Goal: Task Accomplishment & Management: Use online tool/utility

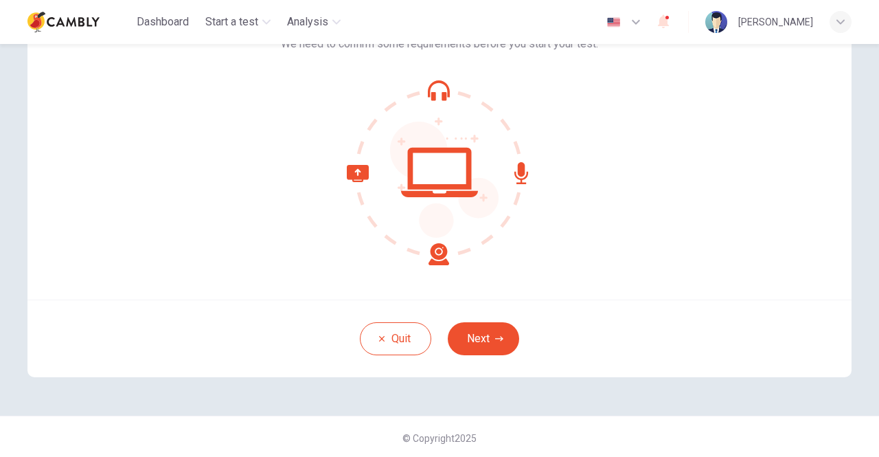
scroll to position [115, 0]
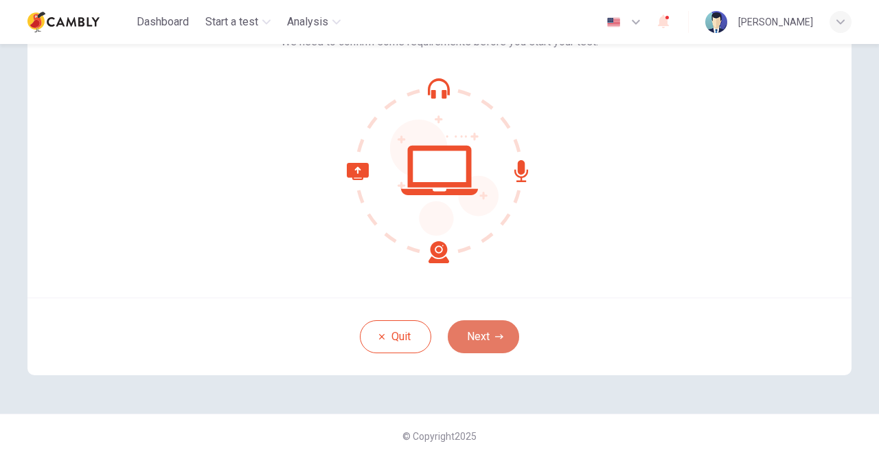
click at [491, 343] on button "Next" at bounding box center [483, 336] width 71 height 33
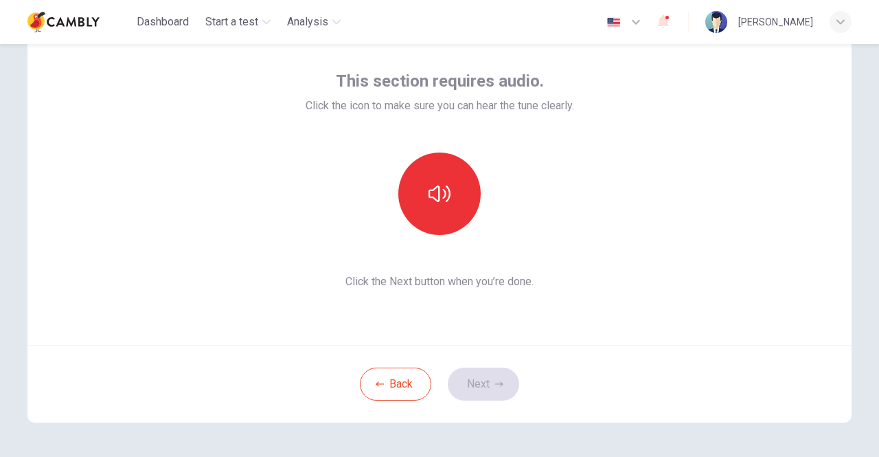
scroll to position [46, 0]
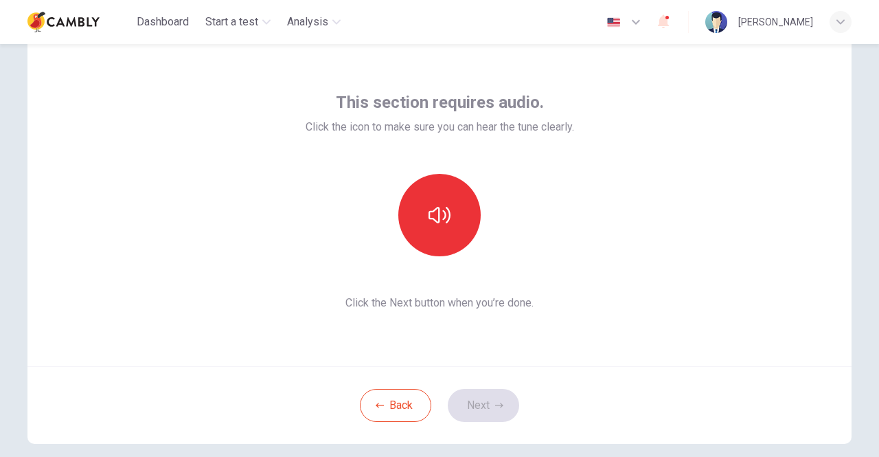
click at [370, 296] on span "Click the Next button when you’re done." at bounding box center [440, 303] width 269 height 16
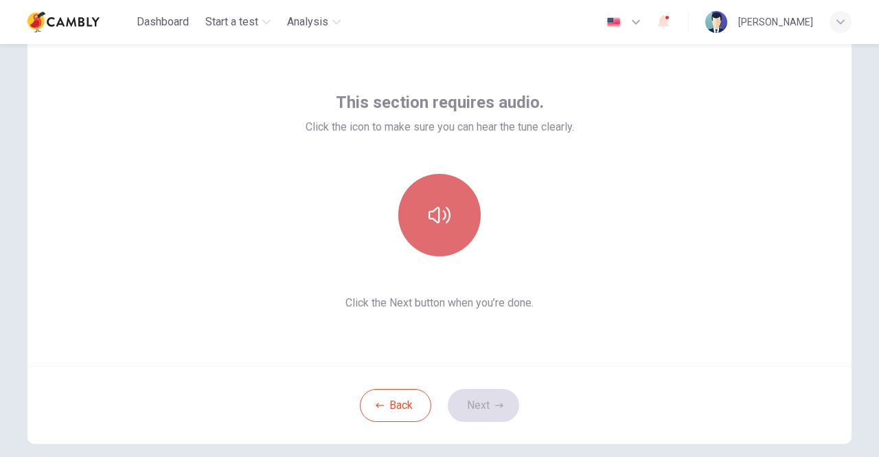
click at [436, 216] on icon "button" at bounding box center [440, 215] width 22 height 16
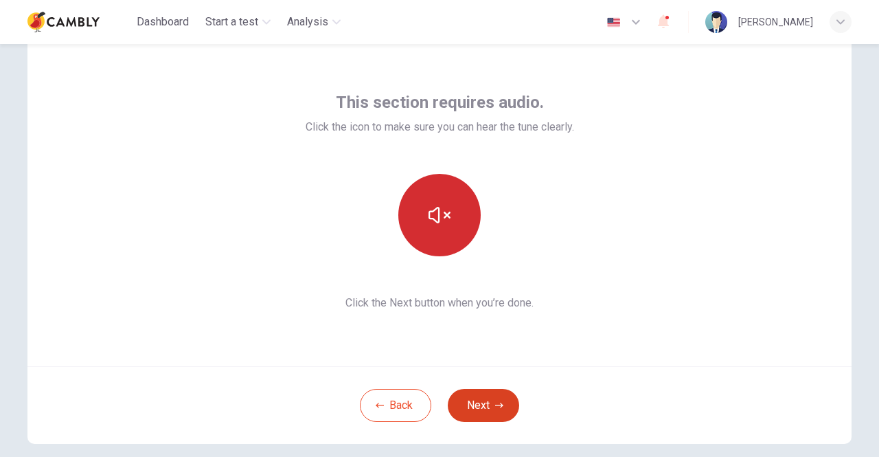
click at [485, 402] on button "Next" at bounding box center [483, 405] width 71 height 33
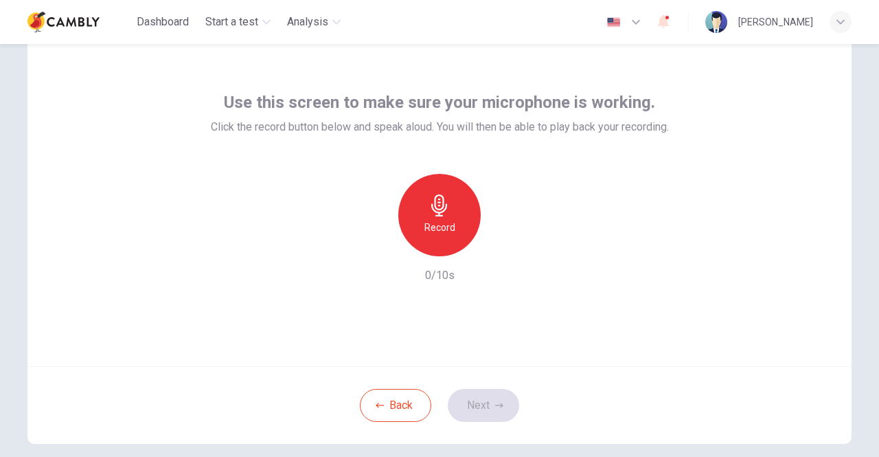
click at [435, 219] on h6 "Record" at bounding box center [440, 227] width 31 height 16
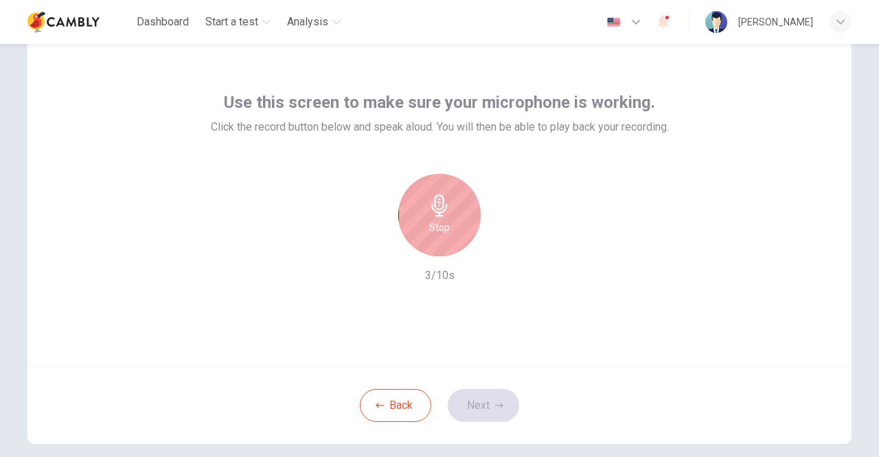
click at [436, 212] on icon "button" at bounding box center [439, 205] width 16 height 22
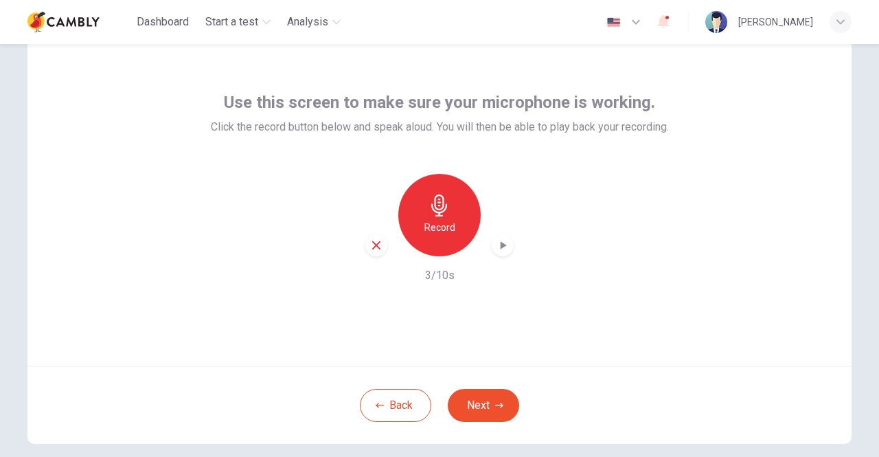
click at [501, 247] on icon "button" at bounding box center [503, 245] width 14 height 14
click at [503, 245] on icon "button" at bounding box center [503, 245] width 14 height 14
click at [372, 247] on icon "button" at bounding box center [376, 245] width 8 height 8
click at [449, 211] on div "Record" at bounding box center [439, 215] width 82 height 82
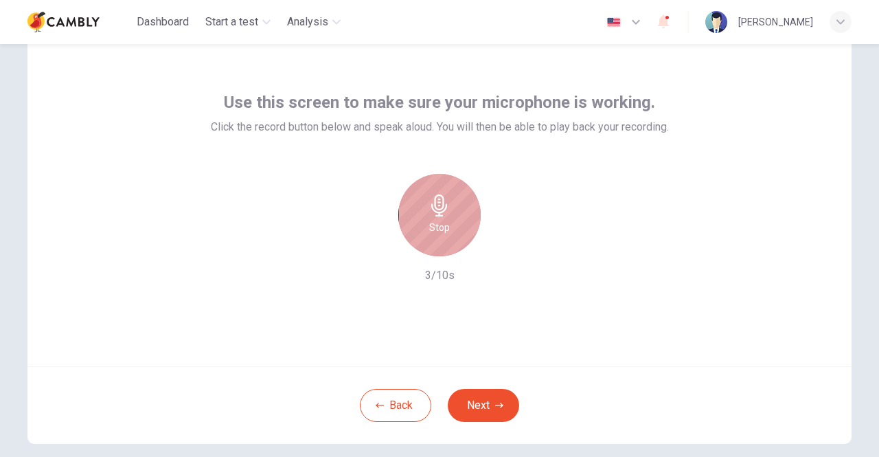
click at [434, 212] on icon "button" at bounding box center [439, 205] width 16 height 22
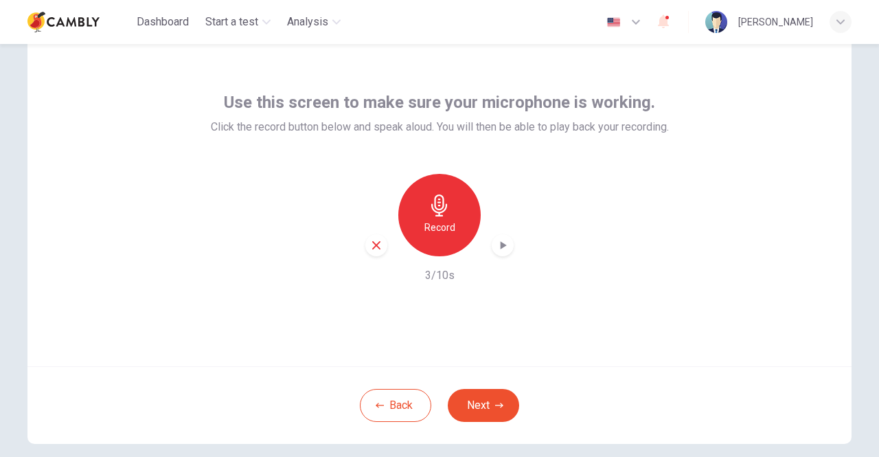
click at [501, 246] on icon "button" at bounding box center [503, 245] width 14 height 14
click at [495, 406] on icon "button" at bounding box center [499, 405] width 8 height 8
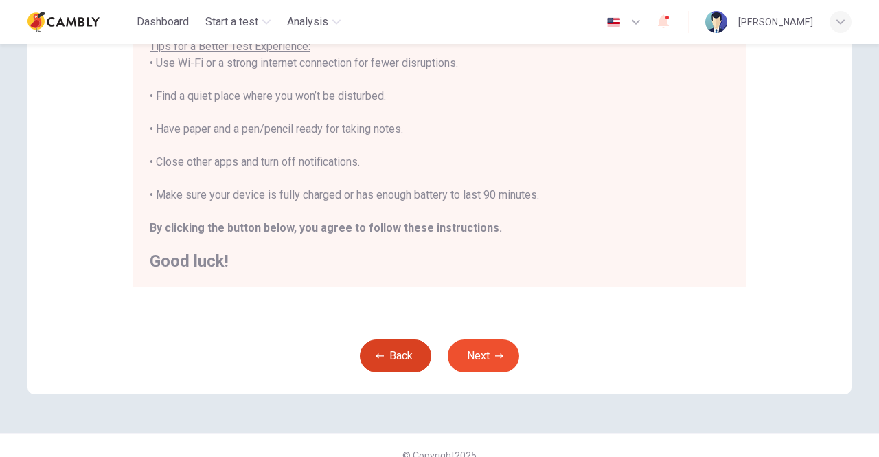
scroll to position [306, 0]
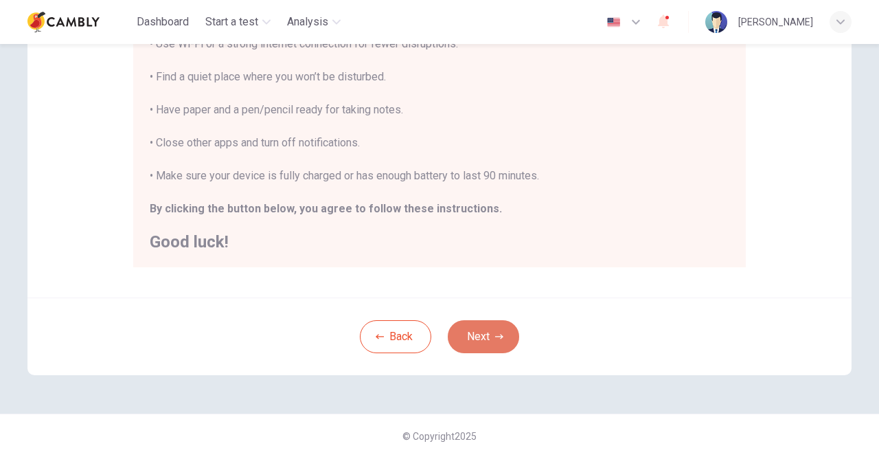
click at [481, 334] on button "Next" at bounding box center [483, 336] width 71 height 33
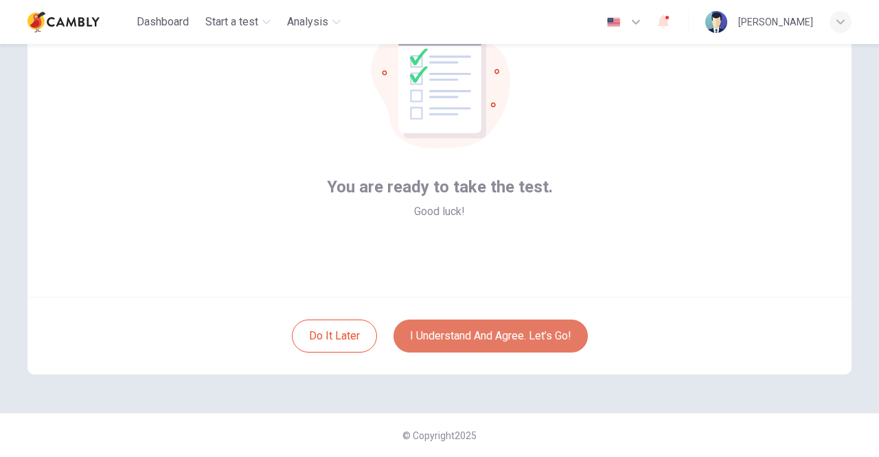
click at [494, 341] on button "I understand and agree. Let’s go!" at bounding box center [491, 335] width 194 height 33
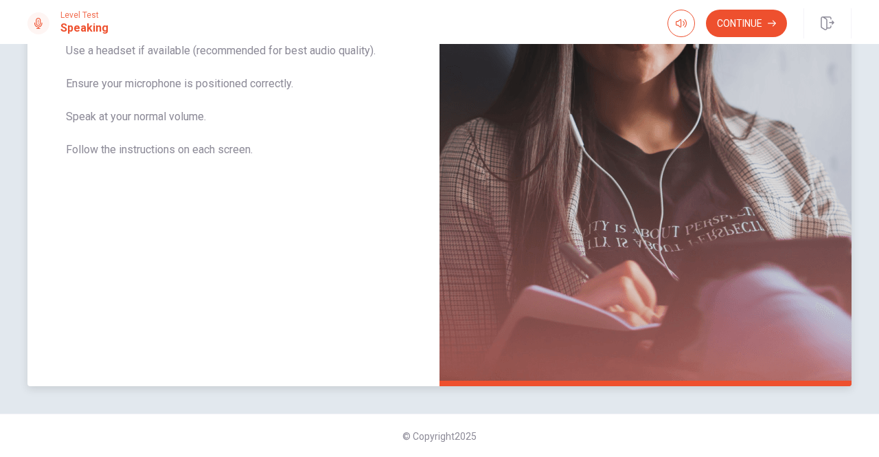
scroll to position [10, 0]
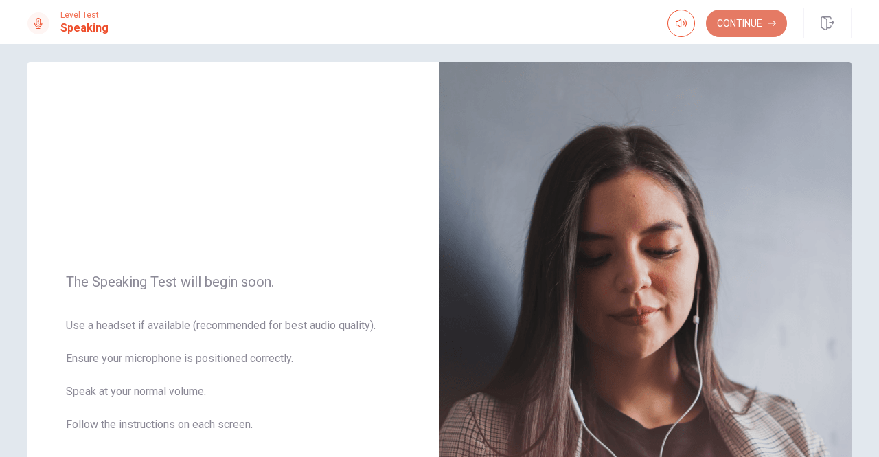
click at [741, 24] on button "Continue" at bounding box center [746, 23] width 81 height 27
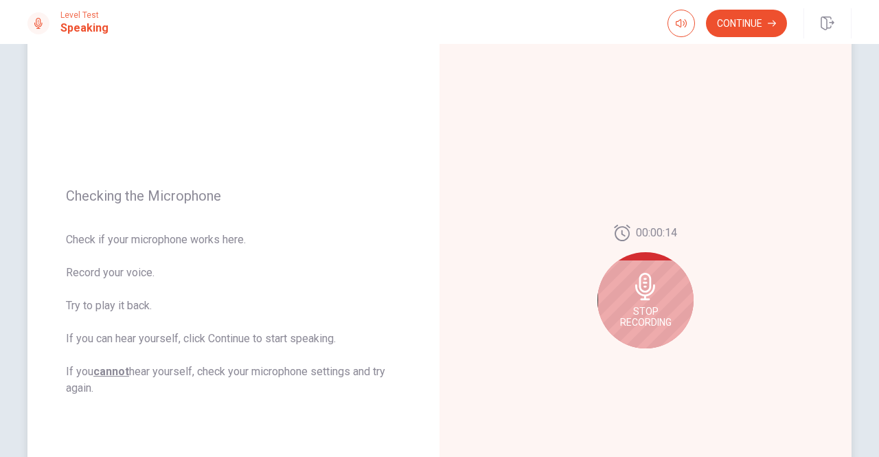
scroll to position [147, 0]
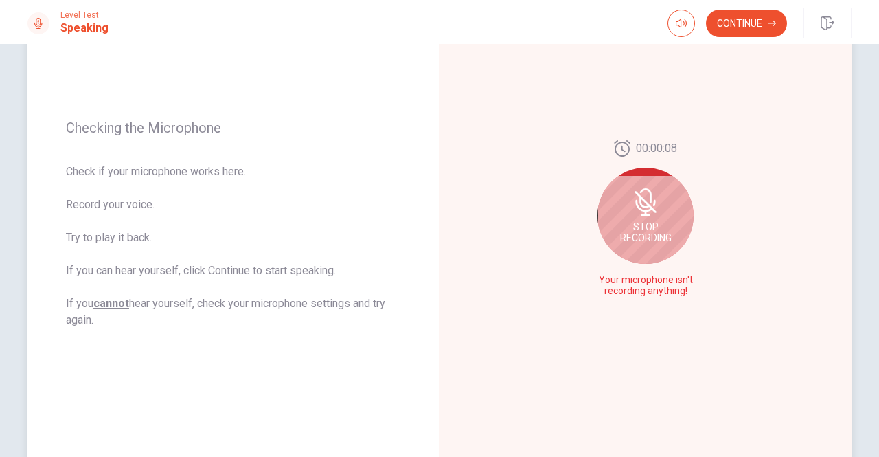
click at [648, 213] on icon at bounding box center [645, 201] width 27 height 27
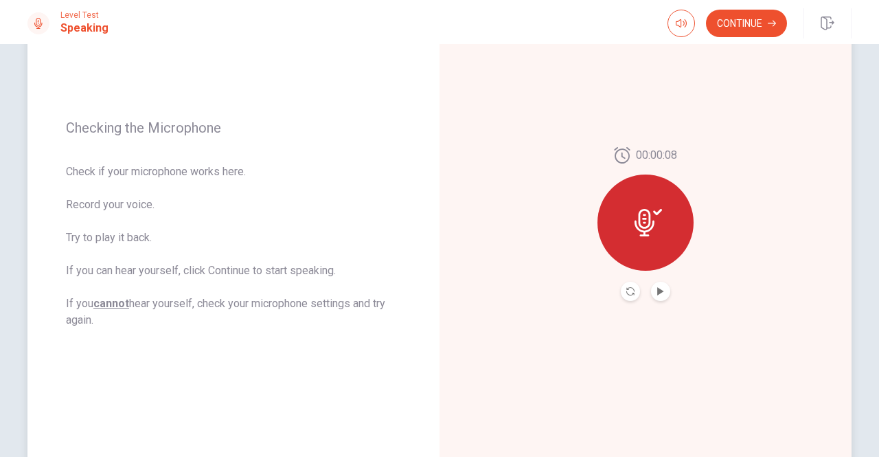
click at [650, 218] on icon at bounding box center [648, 222] width 27 height 27
click at [665, 291] on button "Play Audio" at bounding box center [660, 291] width 19 height 19
click at [627, 287] on icon "Record Again" at bounding box center [631, 291] width 8 height 8
click at [654, 215] on icon at bounding box center [648, 222] width 27 height 27
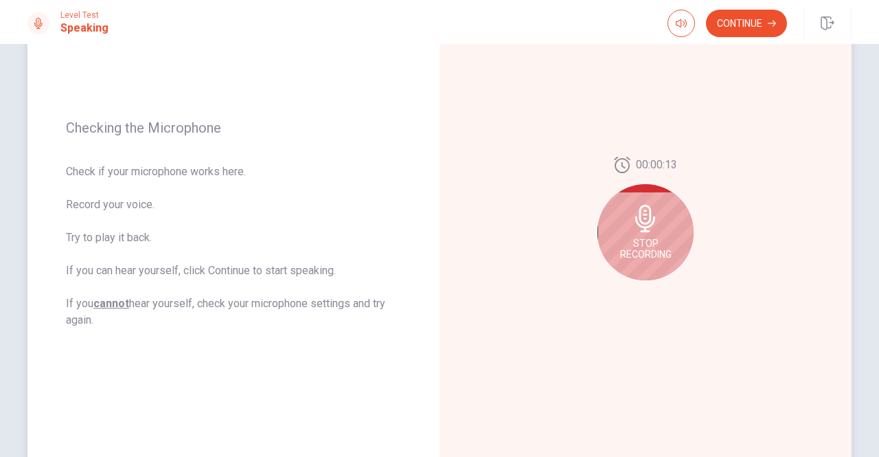
click at [633, 215] on icon at bounding box center [645, 218] width 27 height 27
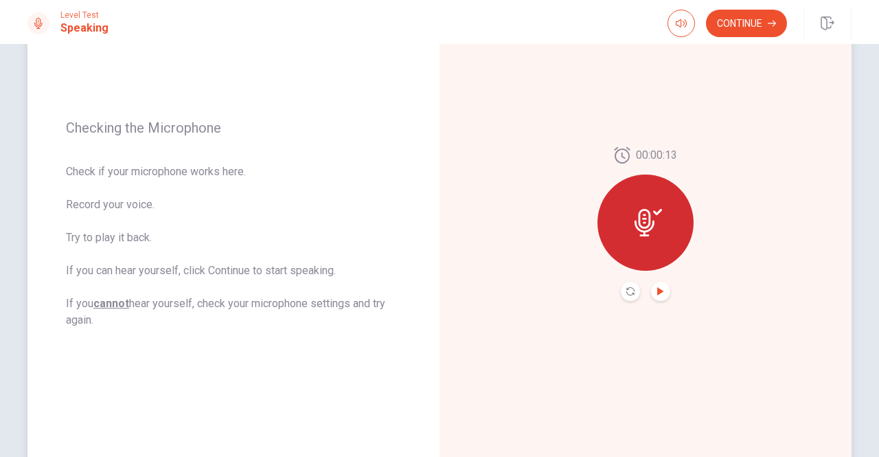
click at [659, 291] on icon "Play Audio" at bounding box center [660, 291] width 6 height 8
click at [640, 233] on icon at bounding box center [648, 222] width 27 height 27
click at [657, 289] on icon "Play Audio" at bounding box center [661, 291] width 8 height 8
click at [640, 229] on icon at bounding box center [648, 222] width 27 height 27
click at [627, 293] on icon "Record Again" at bounding box center [631, 291] width 8 height 8
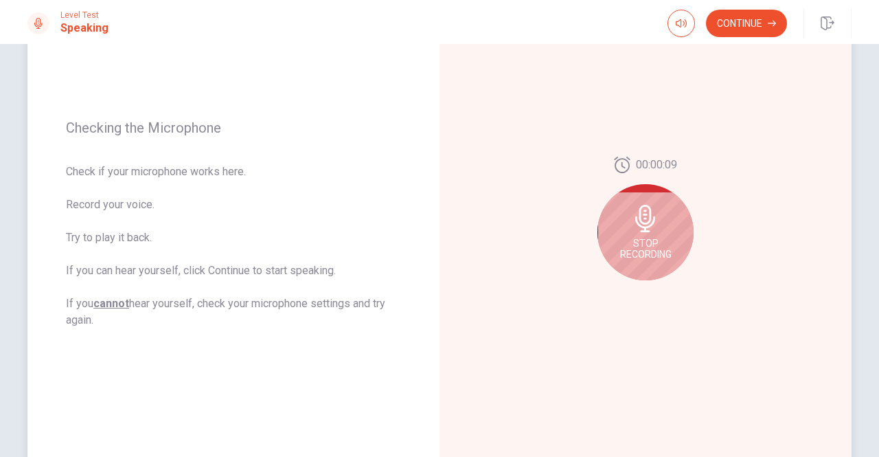
click at [650, 227] on icon at bounding box center [645, 218] width 27 height 27
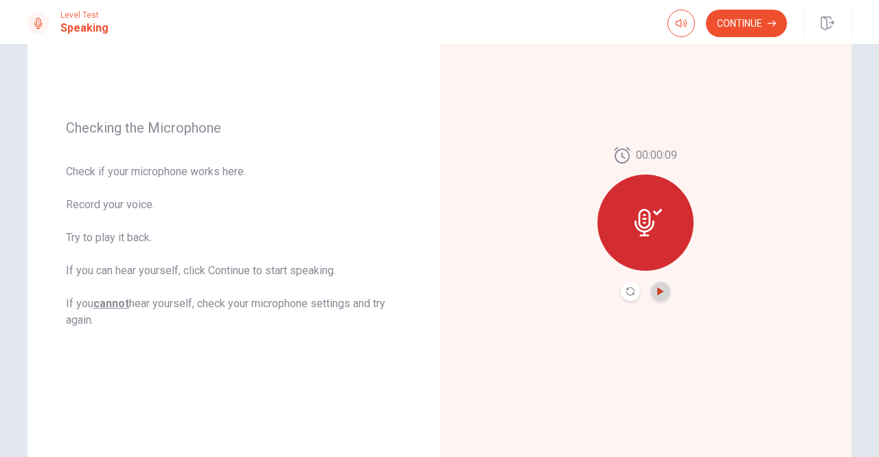
click at [658, 290] on icon "Play Audio" at bounding box center [660, 291] width 6 height 8
click at [745, 16] on button "Continue" at bounding box center [746, 23] width 81 height 27
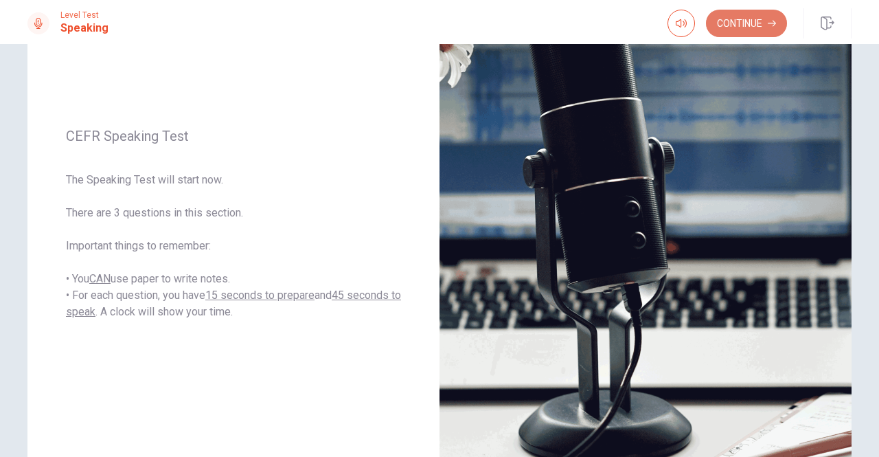
click at [752, 23] on button "Continue" at bounding box center [746, 23] width 81 height 27
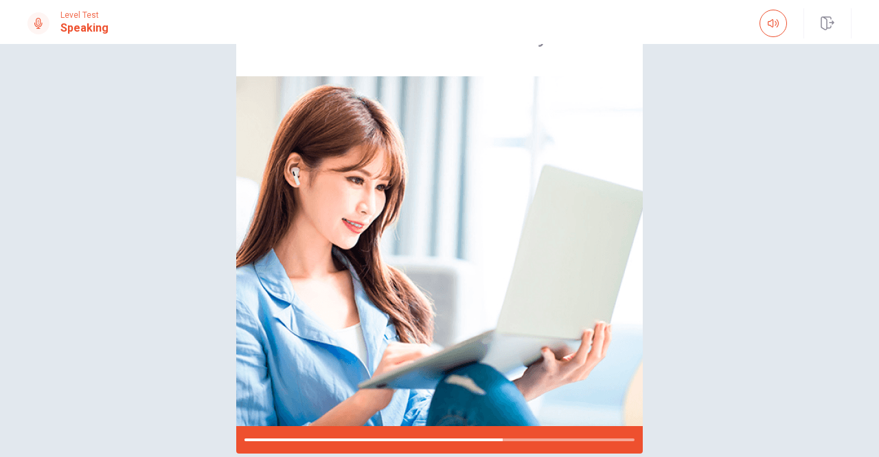
scroll to position [77, 0]
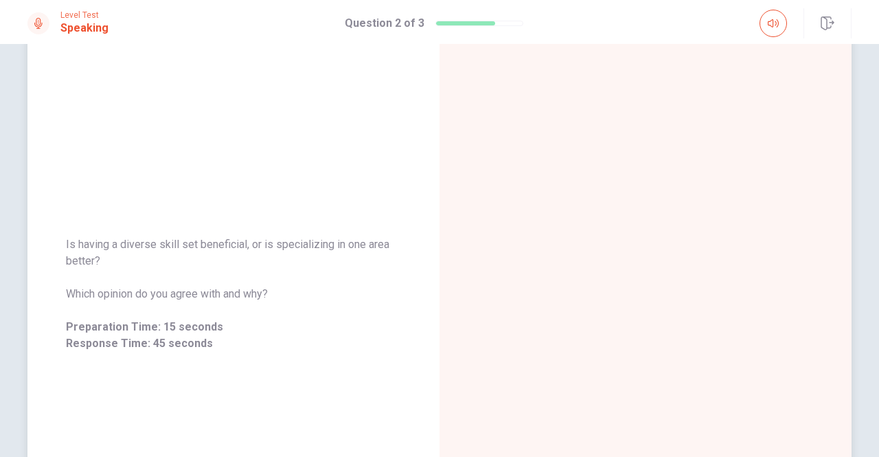
drag, startPoint x: 61, startPoint y: 242, endPoint x: 92, endPoint y: 263, distance: 37.2
click at [92, 263] on div "Is having a diverse skill set beneficial, or is specializing in one area better…" at bounding box center [233, 294] width 412 height 148
drag, startPoint x: 98, startPoint y: 263, endPoint x: 66, endPoint y: 241, distance: 39.1
click at [67, 241] on span "Is having a diverse skill set beneficial, or is specializing in one area better?" at bounding box center [233, 252] width 335 height 33
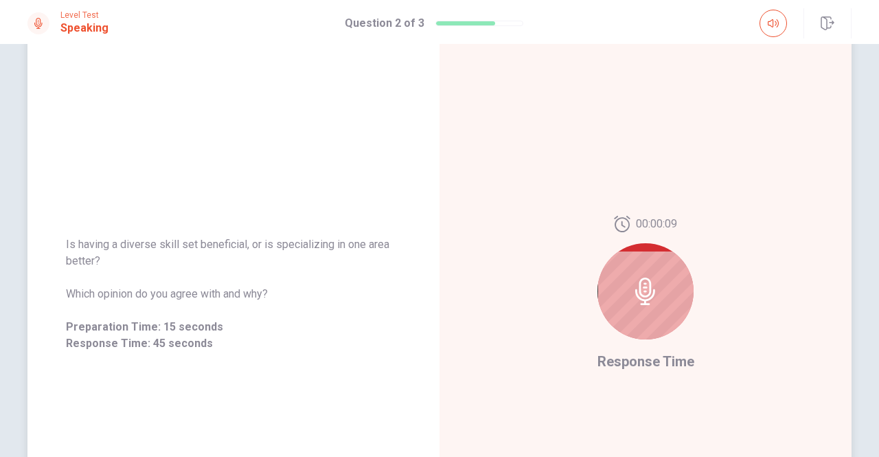
click at [638, 295] on icon at bounding box center [645, 291] width 20 height 27
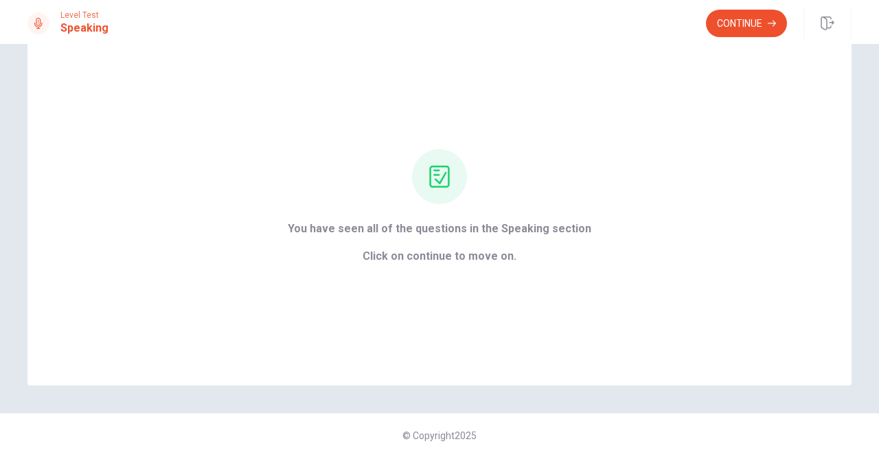
scroll to position [43, 0]
click at [735, 25] on button "Continue" at bounding box center [746, 23] width 81 height 27
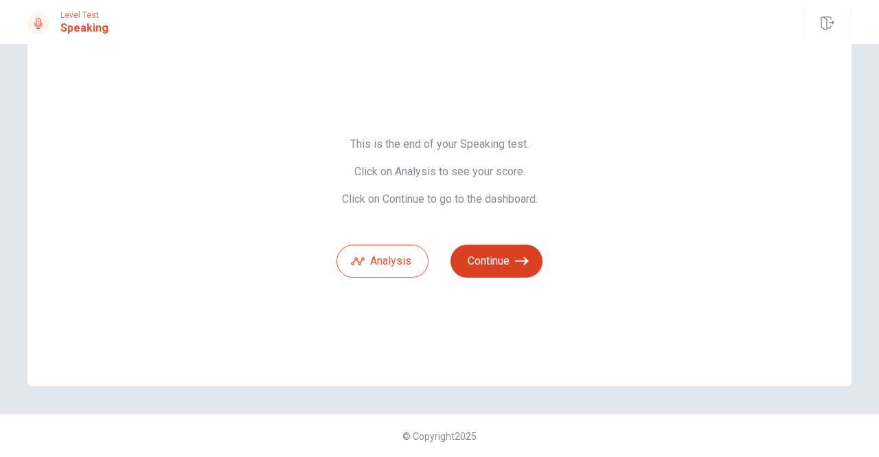
click at [488, 267] on button "Continue" at bounding box center [497, 261] width 92 height 33
